Goal: Task Accomplishment & Management: Complete application form

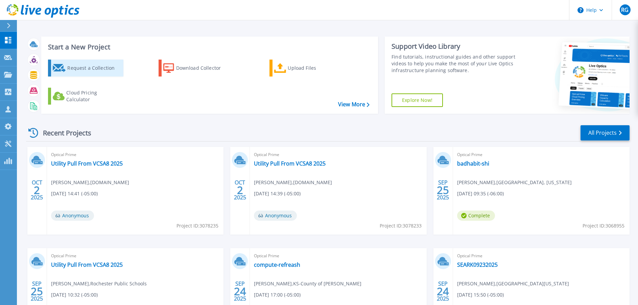
click at [85, 70] on div "Request a Collection" at bounding box center [94, 68] width 54 height 14
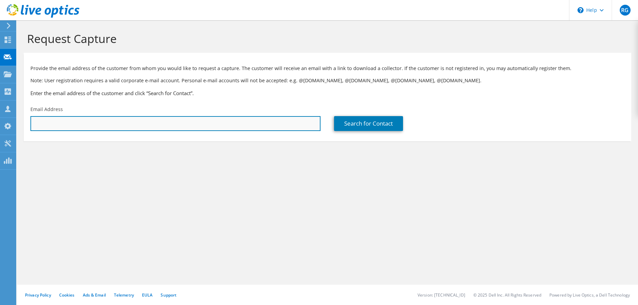
click at [63, 121] on input "text" at bounding box center [175, 123] width 290 height 15
paste input "Andrew Sisler <Andrew_Sisler@SHI.com>; Carter Wallace <cwallace@yukonok.gov>; J…"
click at [229, 125] on input "Andrew Sisler <Andrew_Sisler@SHI.com>; Carter Wallace <cwallace@yukonok.gov>; J…" at bounding box center [175, 123] width 290 height 15
drag, startPoint x: 123, startPoint y: 122, endPoint x: 23, endPoint y: 123, distance: 100.5
click at [23, 123] on section "Request Capture Provide the email address of the customer from whom you would l…" at bounding box center [327, 97] width 621 height 155
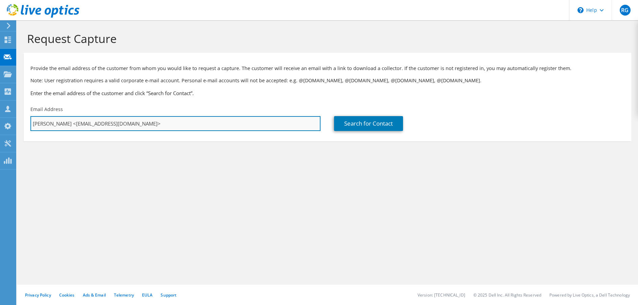
paste input "jgotcher@yukonok.gov"
type input "jgotcher@yukonok.gov"
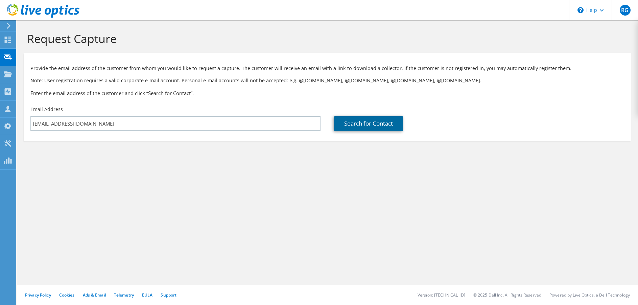
click at [367, 121] on link "Search for Contact" at bounding box center [368, 123] width 69 height 15
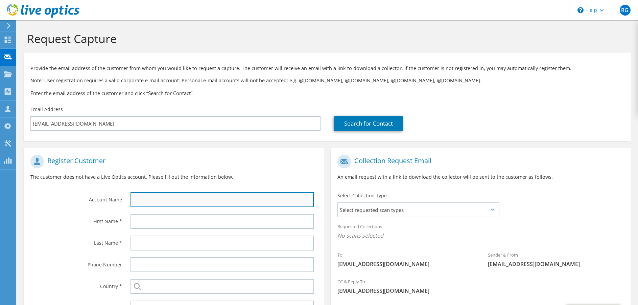
click at [151, 197] on input "text" at bounding box center [222, 199] width 183 height 15
paste input "OK-City of Yukon"
type input "OK-City of Yukon"
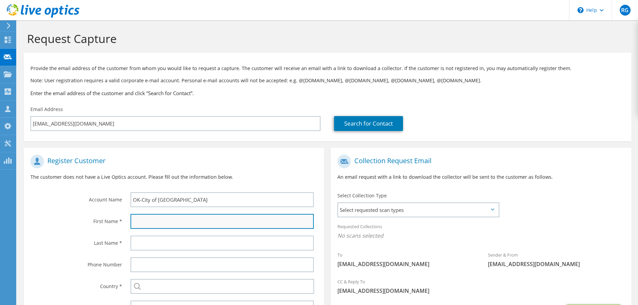
click at [157, 220] on input "text" at bounding box center [222, 221] width 183 height 15
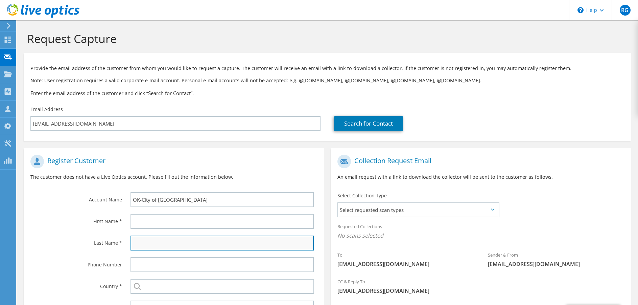
click at [148, 242] on input "text" at bounding box center [222, 242] width 183 height 15
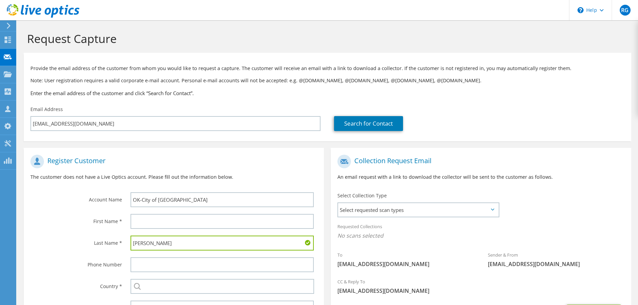
click at [134, 245] on input "Gotcher" at bounding box center [222, 242] width 183 height 15
type input "Gotcher"
click at [133, 211] on div at bounding box center [224, 221] width 200 height 22
click at [142, 224] on input "text" at bounding box center [222, 221] width 183 height 15
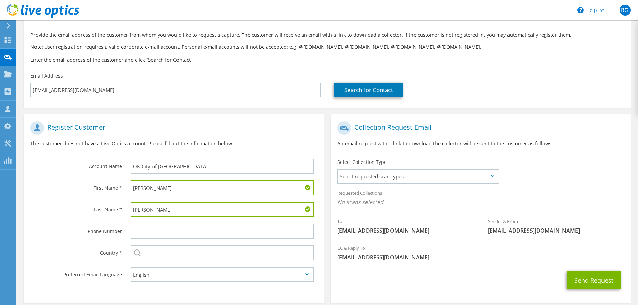
scroll to position [65, 0]
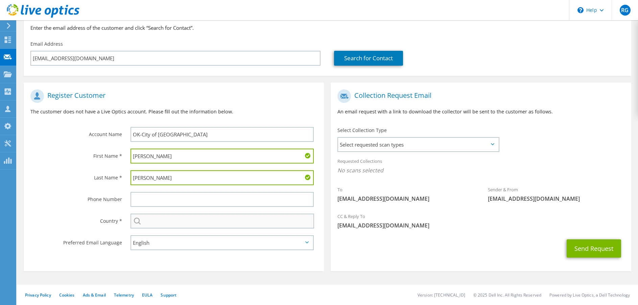
type input "Josh"
click at [146, 225] on input "text" at bounding box center [223, 220] width 184 height 15
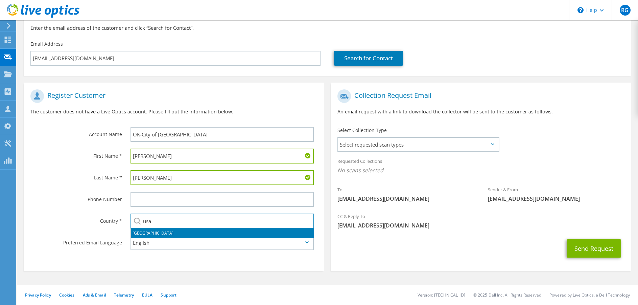
click at [153, 233] on li "[GEOGRAPHIC_DATA]" at bounding box center [222, 232] width 183 height 9
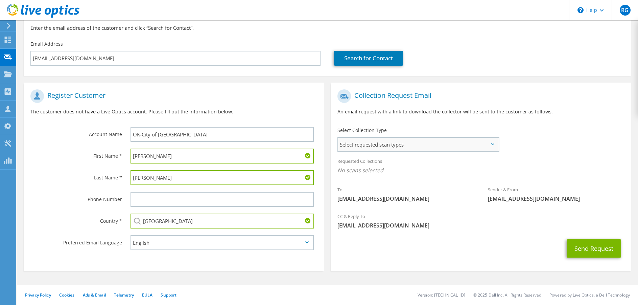
type input "[GEOGRAPHIC_DATA]"
click at [457, 146] on span "Select requested scan types" at bounding box center [418, 145] width 160 height 14
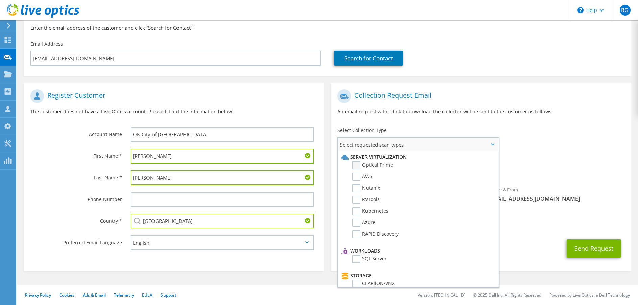
click at [368, 162] on label "Optical Prime" at bounding box center [372, 165] width 41 height 8
click at [0, 0] on input "Optical Prime" at bounding box center [0, 0] width 0 height 0
click at [530, 172] on span "Optical Prime" at bounding box center [481, 171] width 287 height 11
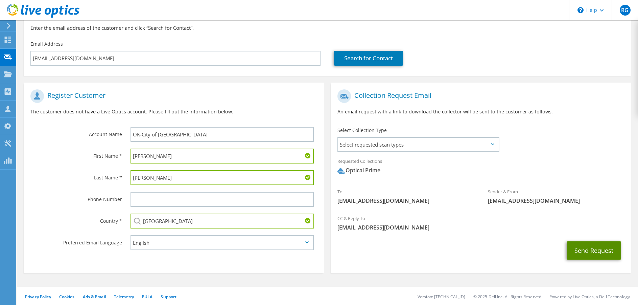
click at [591, 250] on button "Send Request" at bounding box center [594, 250] width 54 height 18
